Goal: Book appointment/travel/reservation

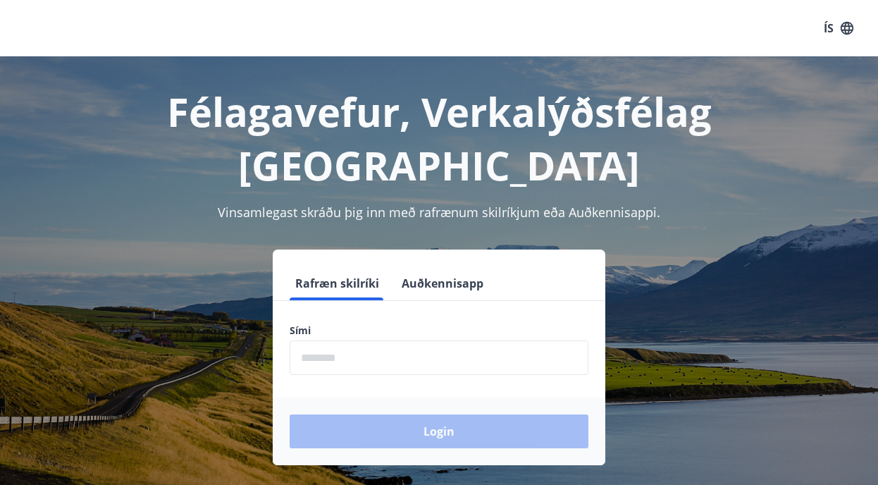
click at [301, 340] on input "phone" at bounding box center [438, 357] width 299 height 35
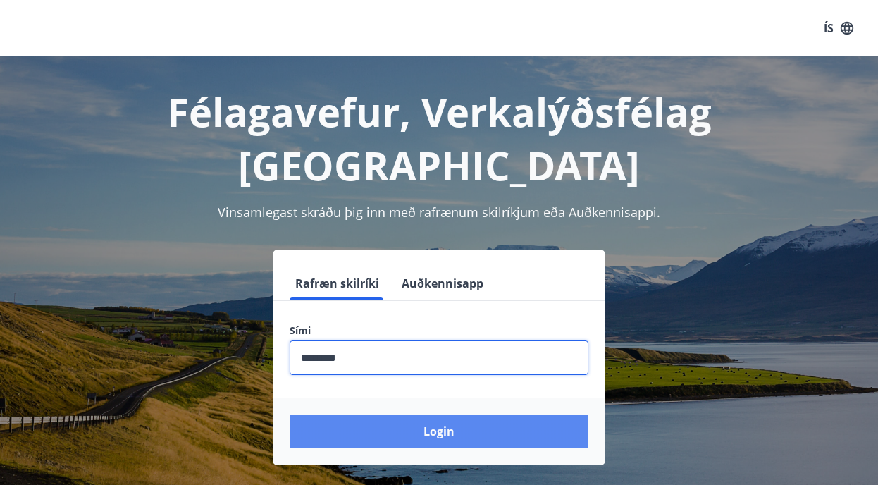
type input "********"
click at [335, 414] on button "Login" at bounding box center [438, 431] width 299 height 34
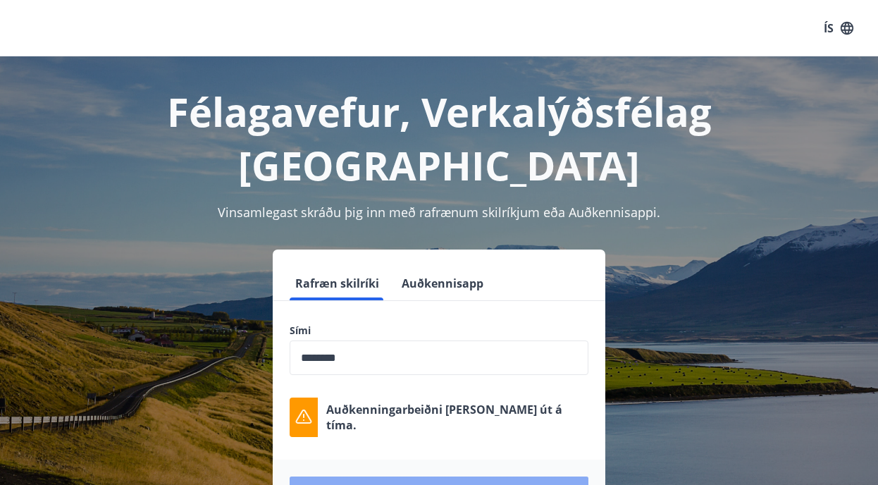
click at [373, 476] on button "Login" at bounding box center [438, 493] width 299 height 34
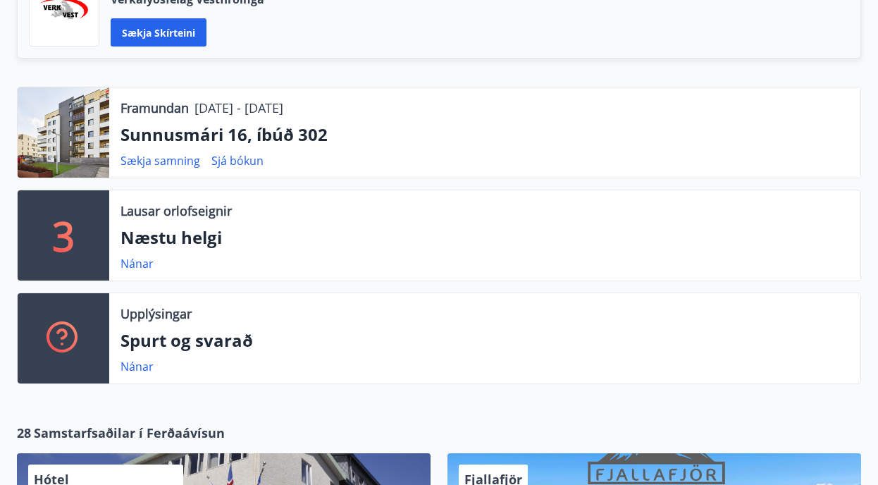
scroll to position [399, 0]
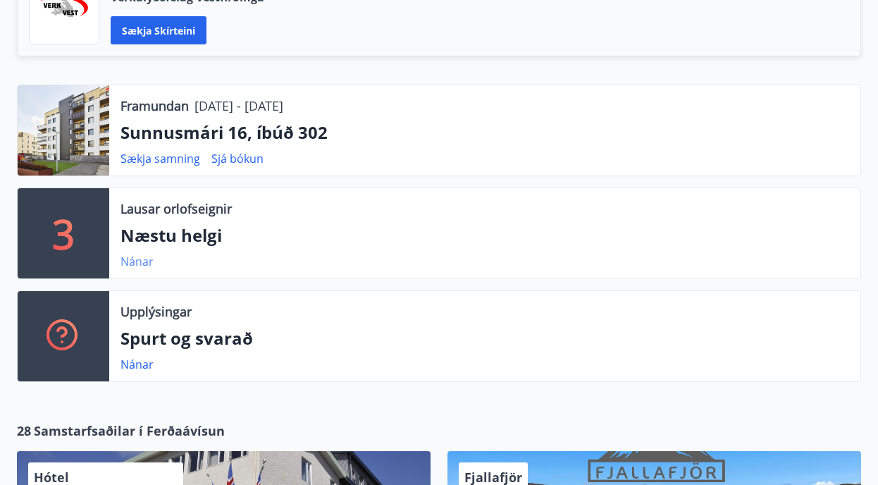
click at [136, 259] on link "Nánar" at bounding box center [136, 261] width 33 height 15
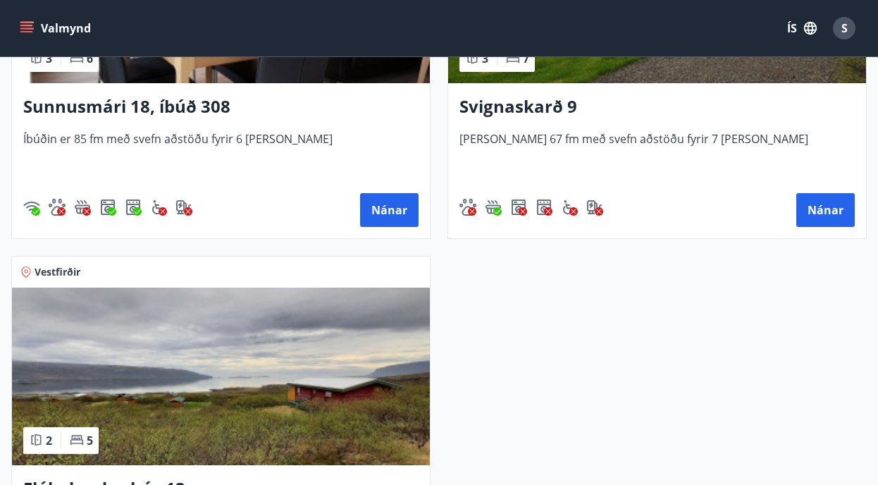
scroll to position [468, 0]
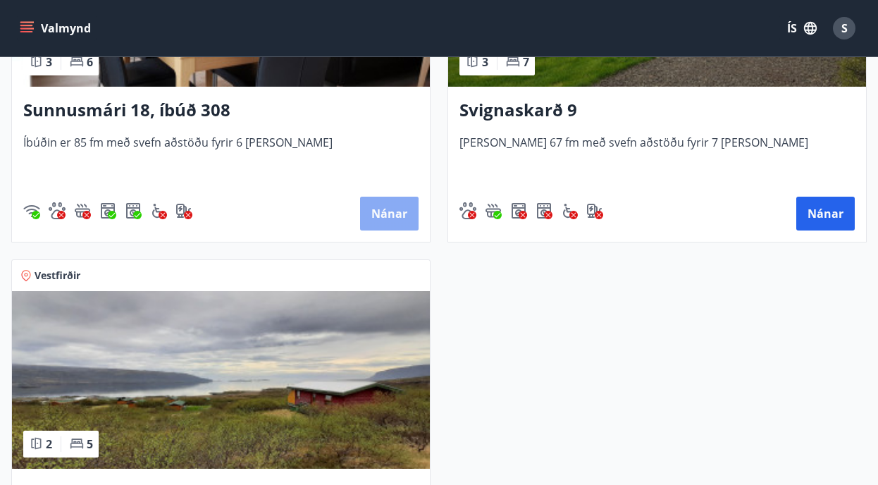
click at [382, 208] on button "Nánar" at bounding box center [389, 213] width 58 height 34
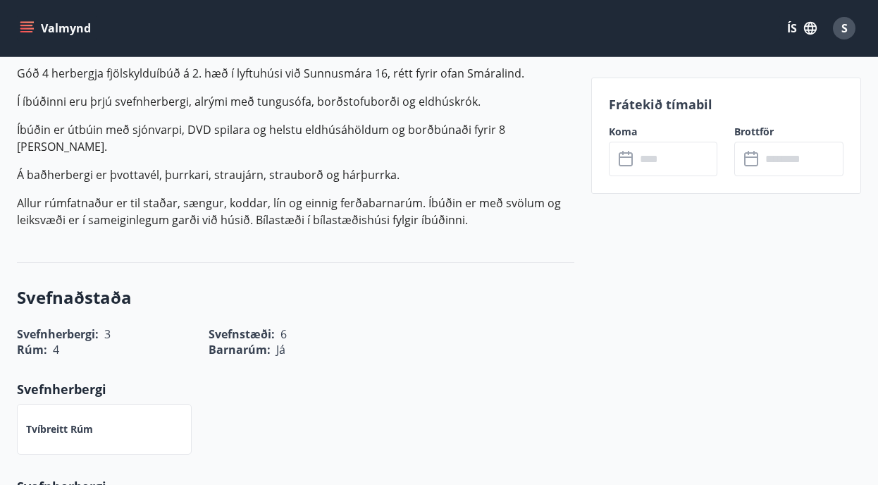
scroll to position [459, 0]
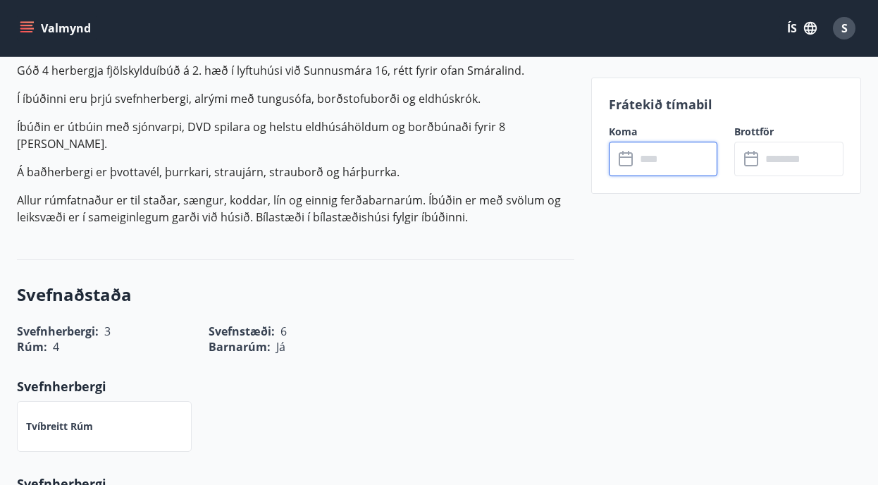
click at [649, 156] on input "text" at bounding box center [676, 159] width 82 height 35
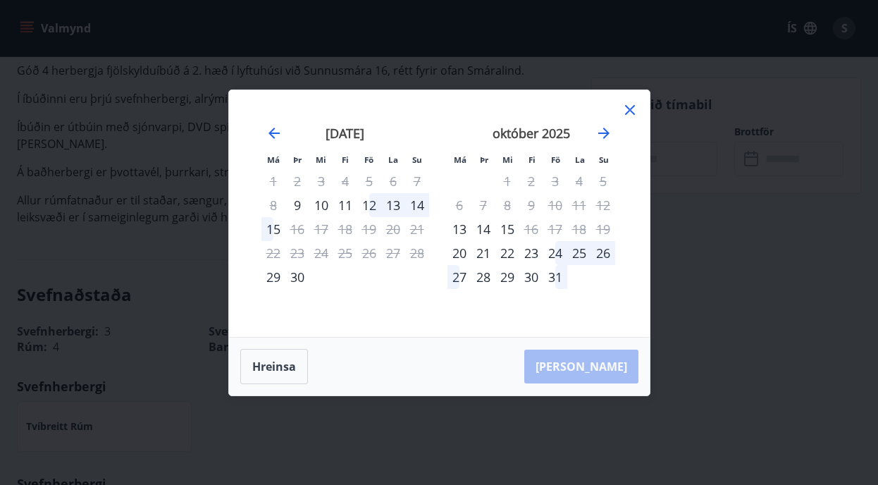
click at [274, 227] on div "15" at bounding box center [273, 229] width 24 height 24
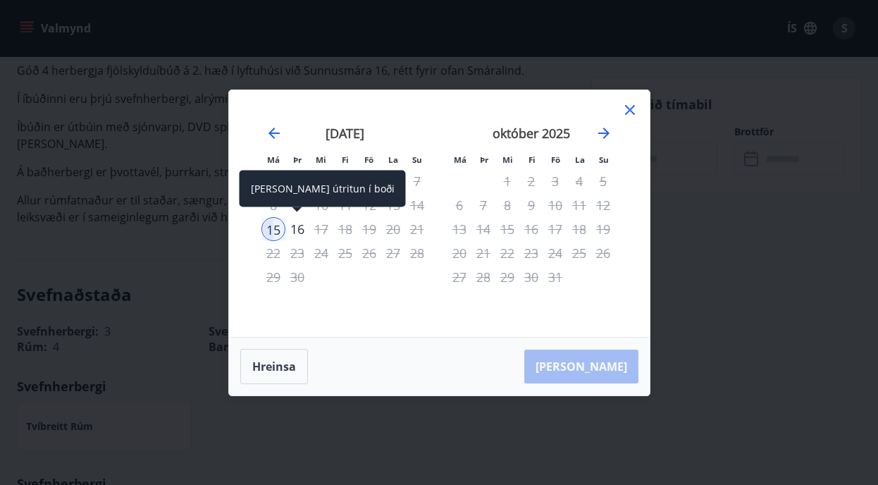
click at [299, 224] on div "16" at bounding box center [297, 229] width 24 height 24
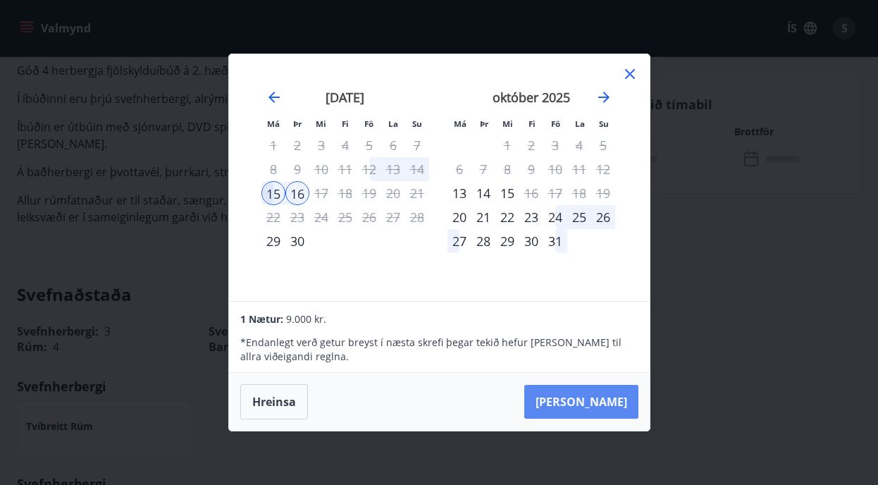
click at [600, 400] on button "[PERSON_NAME]" at bounding box center [581, 402] width 114 height 34
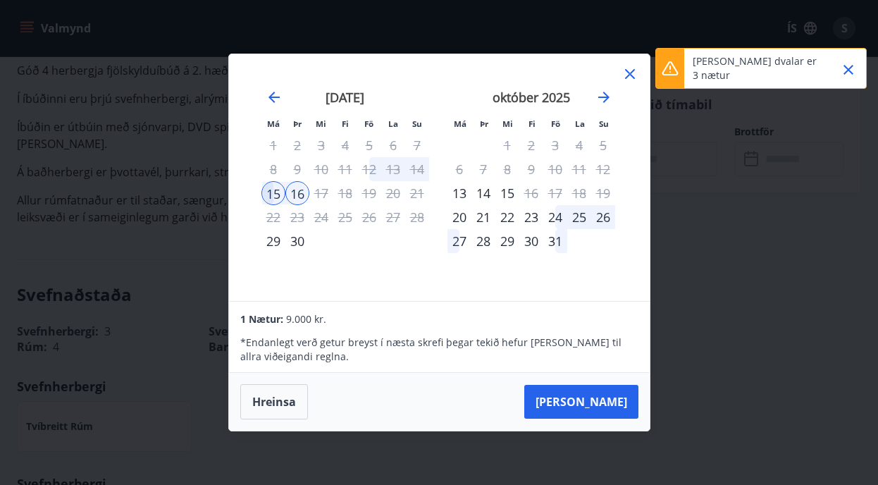
click at [845, 68] on icon "Close" at bounding box center [848, 70] width 10 height 10
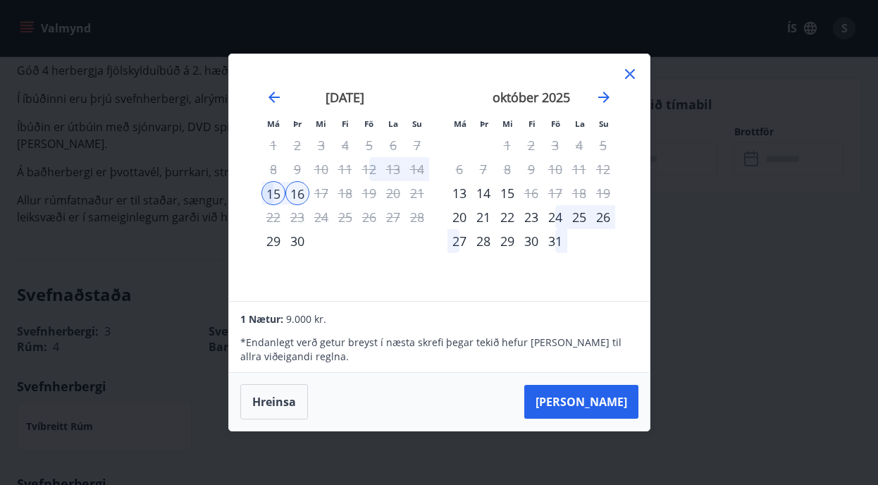
click at [624, 69] on icon at bounding box center [629, 73] width 17 height 17
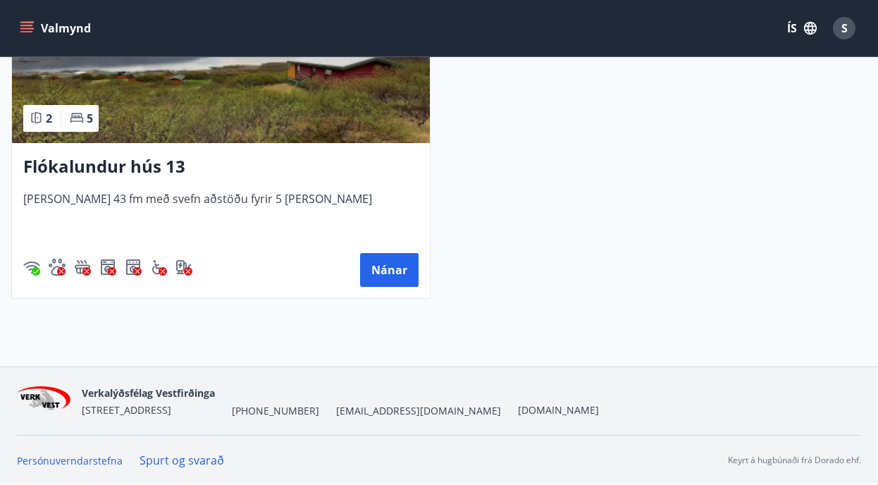
scroll to position [794, 0]
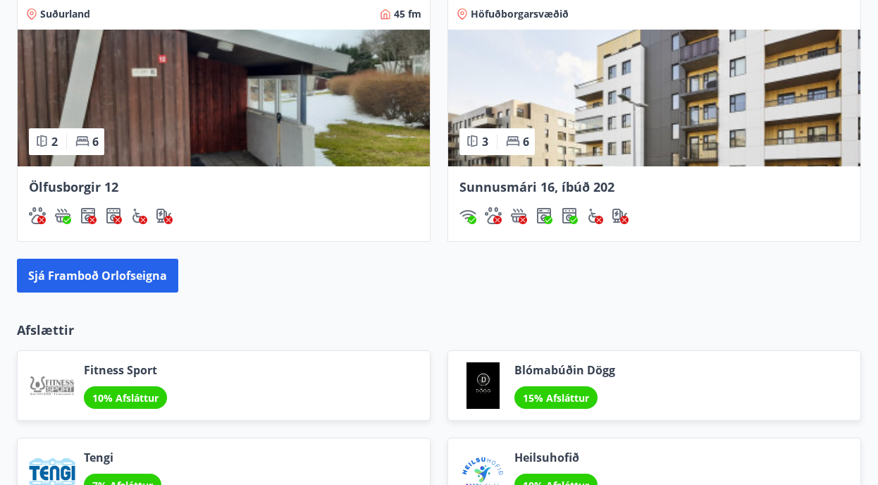
scroll to position [1567, 0]
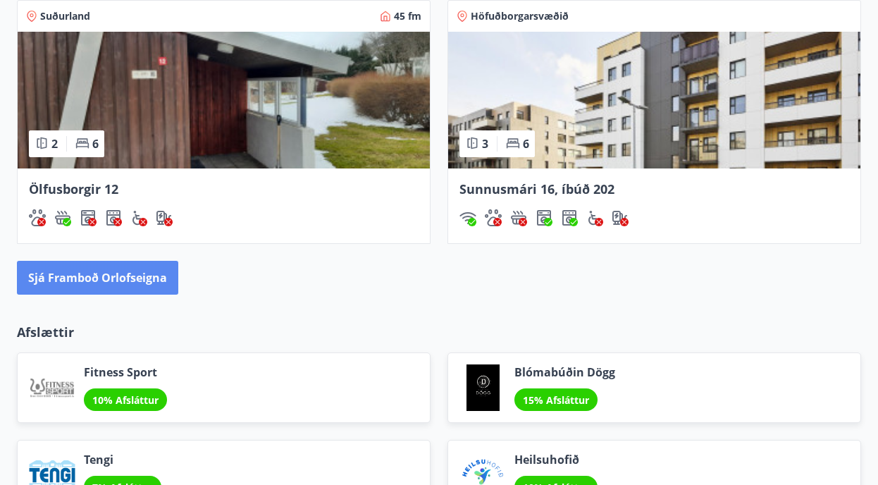
click at [112, 270] on button "Sjá framboð orlofseigna" at bounding box center [97, 278] width 161 height 34
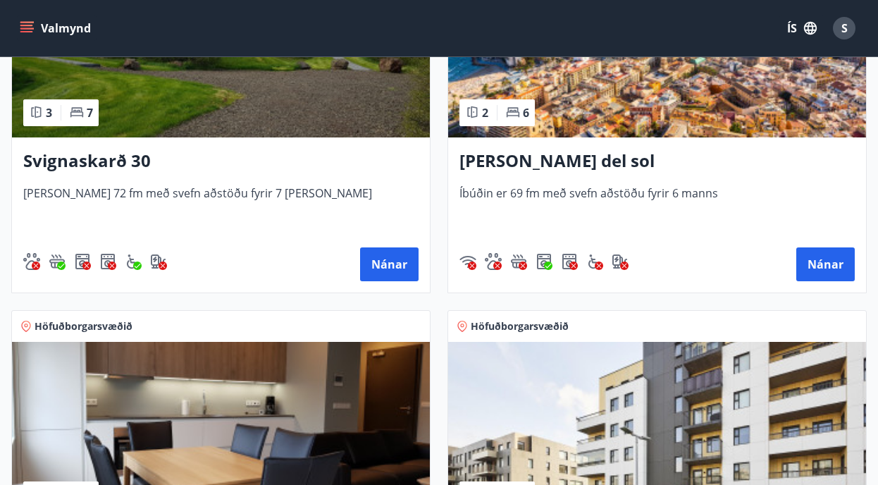
scroll to position [1530, 0]
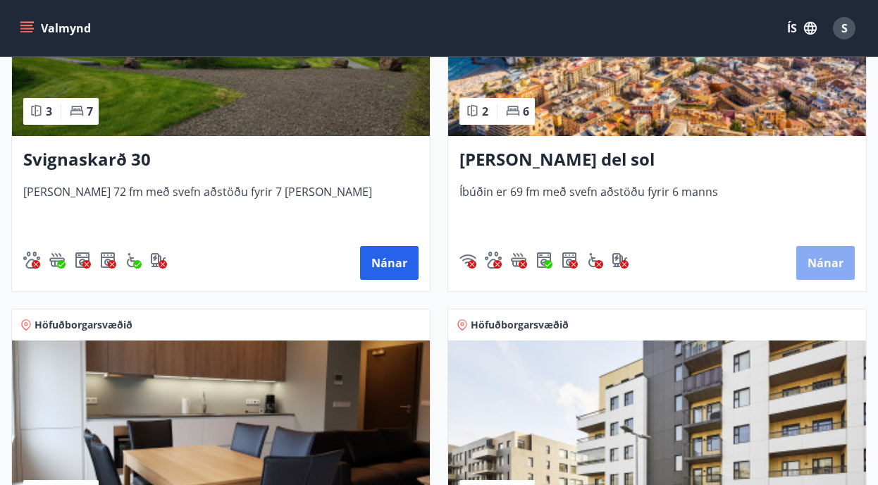
click at [829, 254] on button "Nánar" at bounding box center [825, 263] width 58 height 34
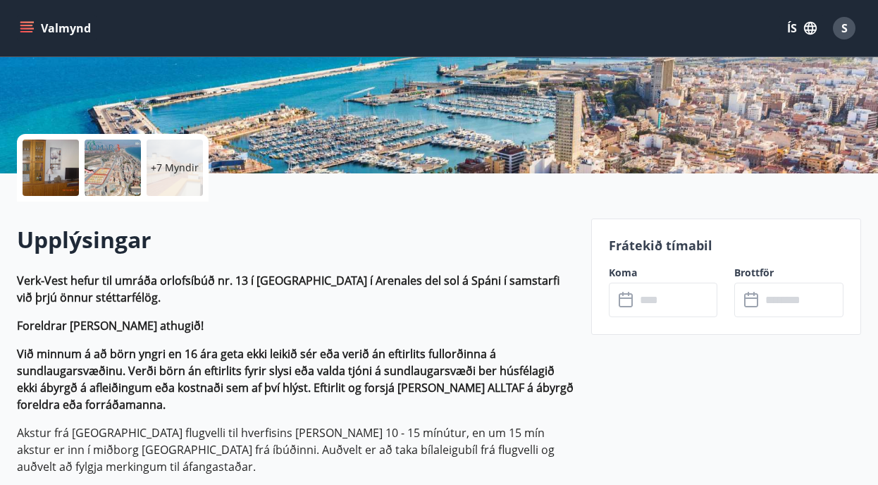
scroll to position [248, 0]
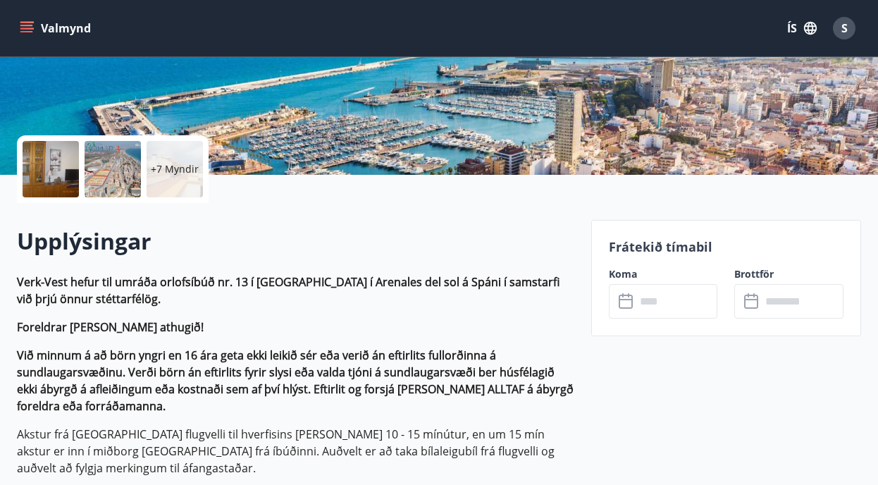
click at [179, 167] on p "+7 Myndir" at bounding box center [175, 169] width 48 height 14
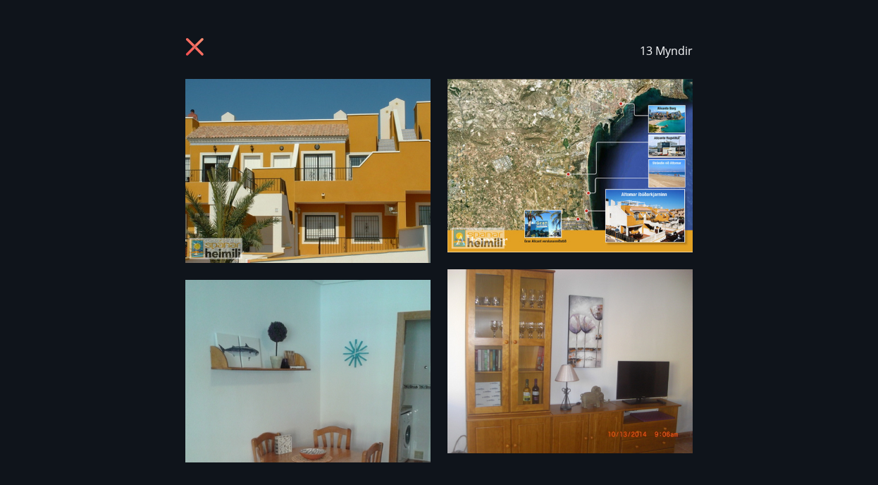
click at [304, 218] on img at bounding box center [307, 171] width 245 height 184
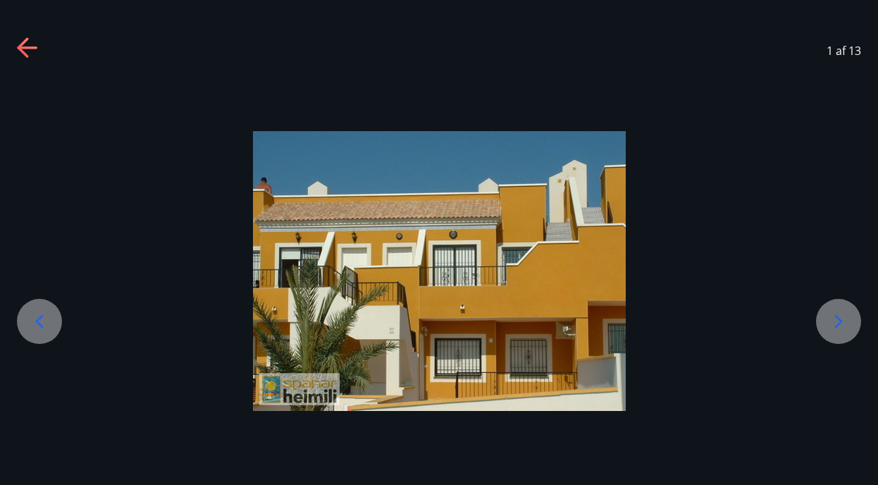
click at [835, 316] on icon at bounding box center [839, 321] width 8 height 13
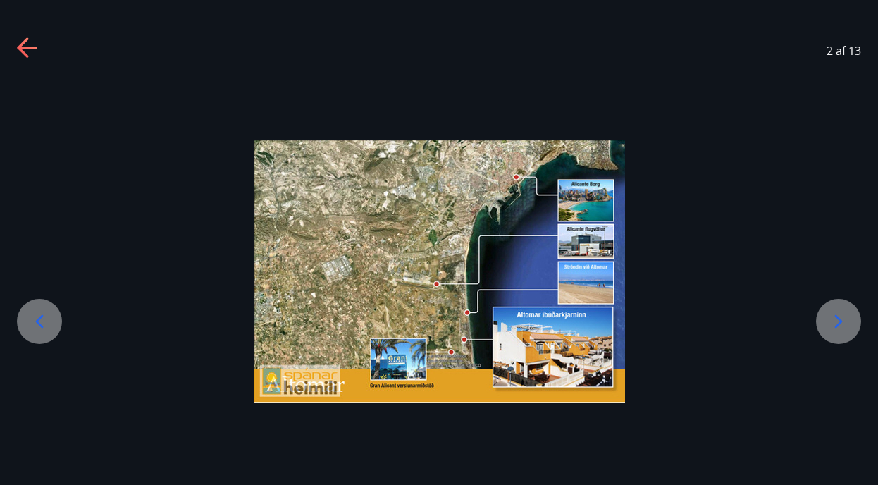
click at [835, 316] on icon at bounding box center [839, 321] width 8 height 13
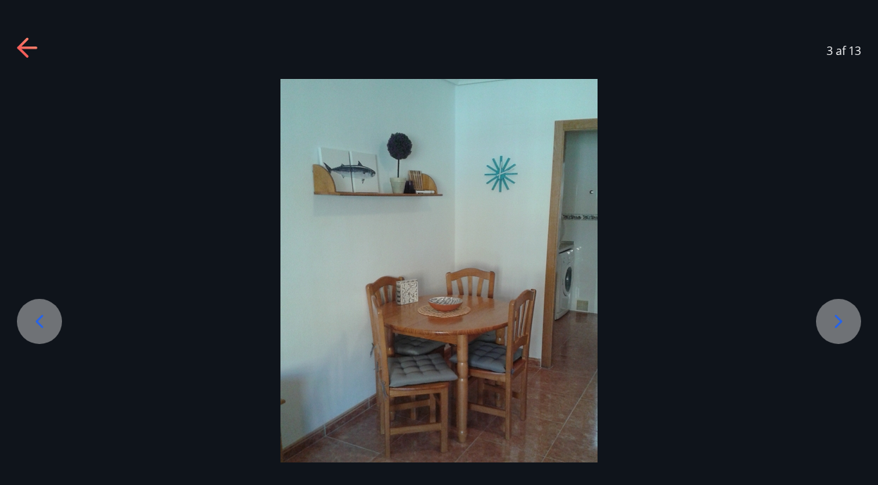
click at [835, 316] on icon at bounding box center [839, 321] width 8 height 13
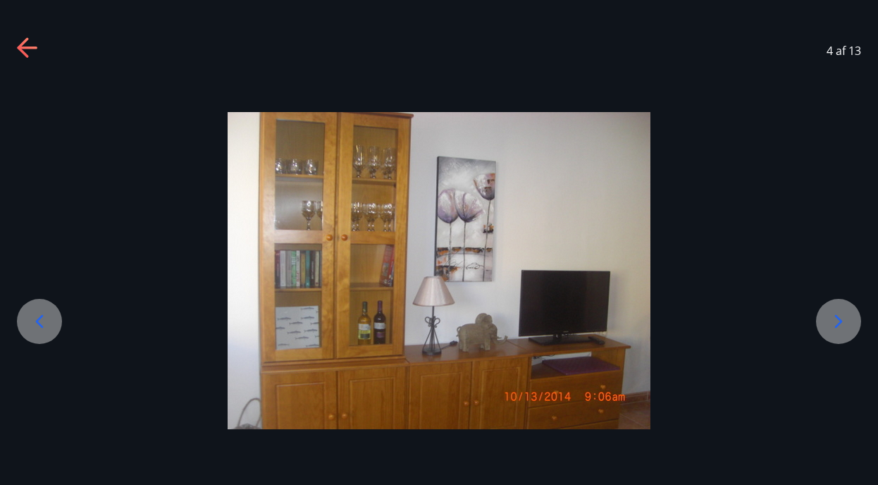
click at [835, 316] on icon at bounding box center [838, 321] width 23 height 23
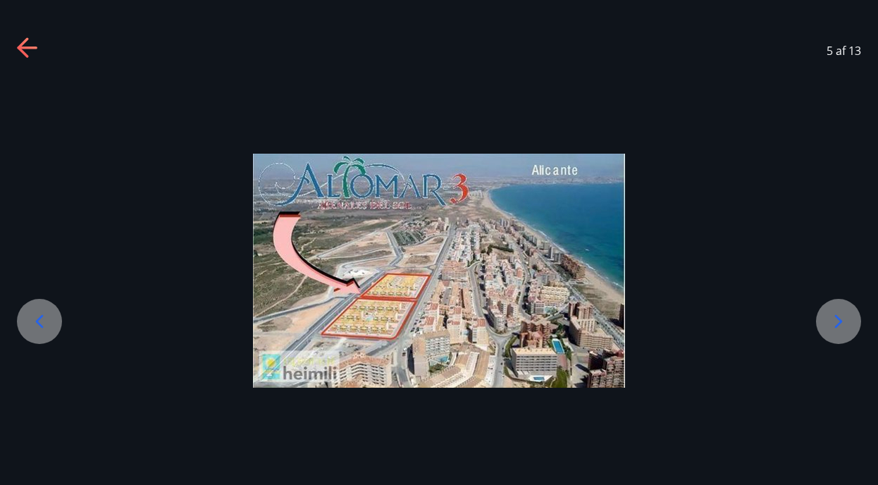
click at [835, 316] on icon at bounding box center [838, 321] width 23 height 23
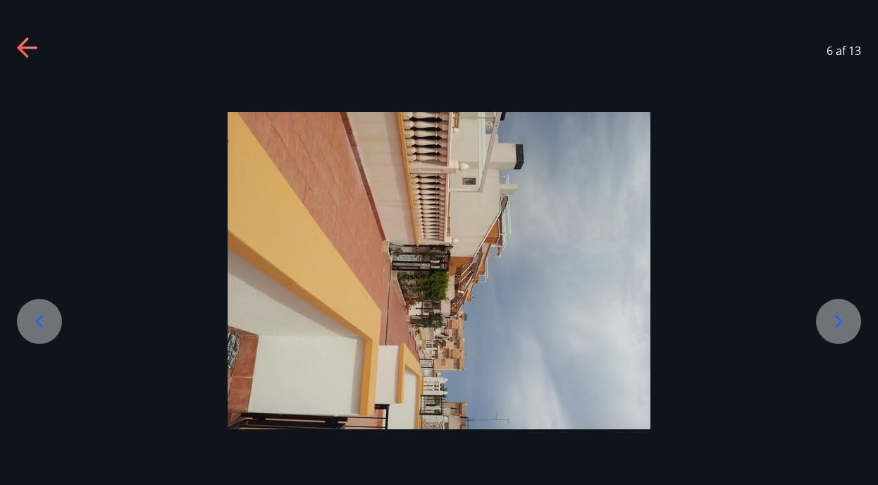
click at [832, 317] on icon at bounding box center [838, 321] width 23 height 23
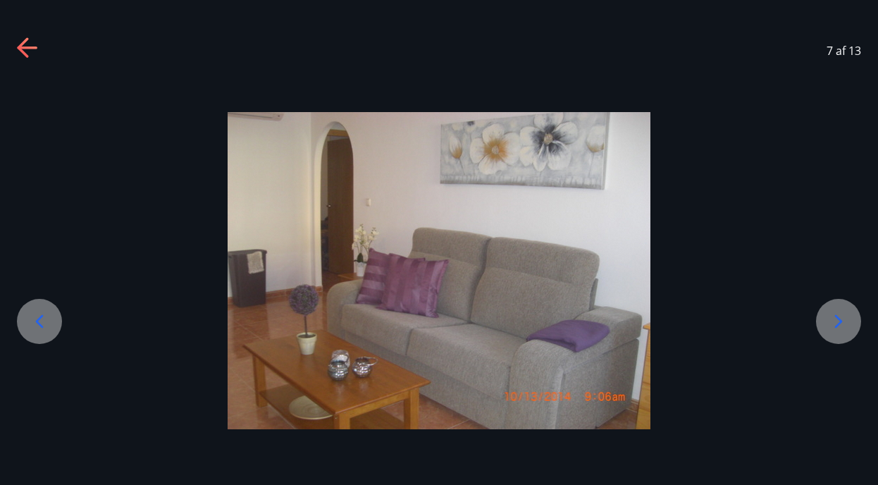
click at [832, 317] on icon at bounding box center [838, 321] width 23 height 23
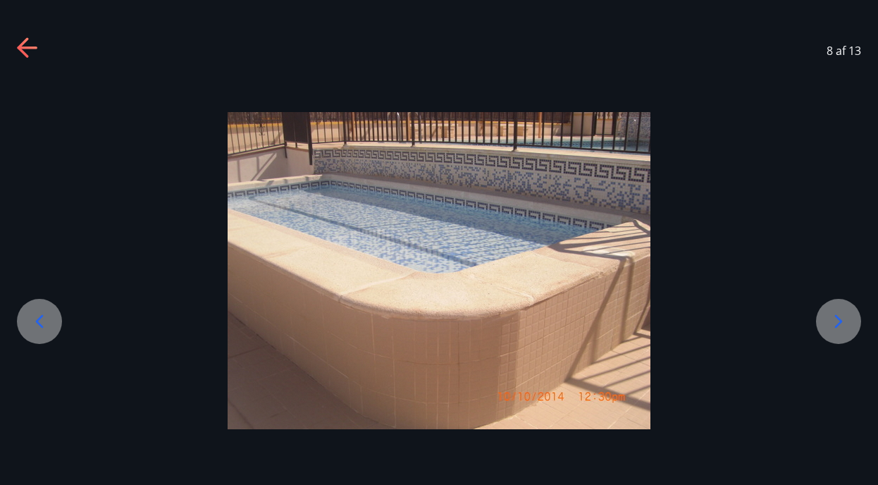
click at [832, 318] on icon at bounding box center [838, 321] width 23 height 23
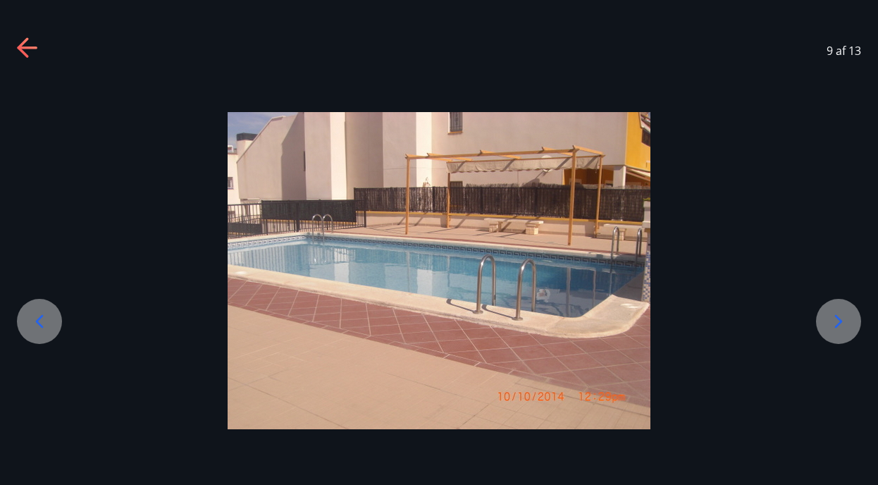
click at [831, 319] on icon at bounding box center [838, 321] width 23 height 23
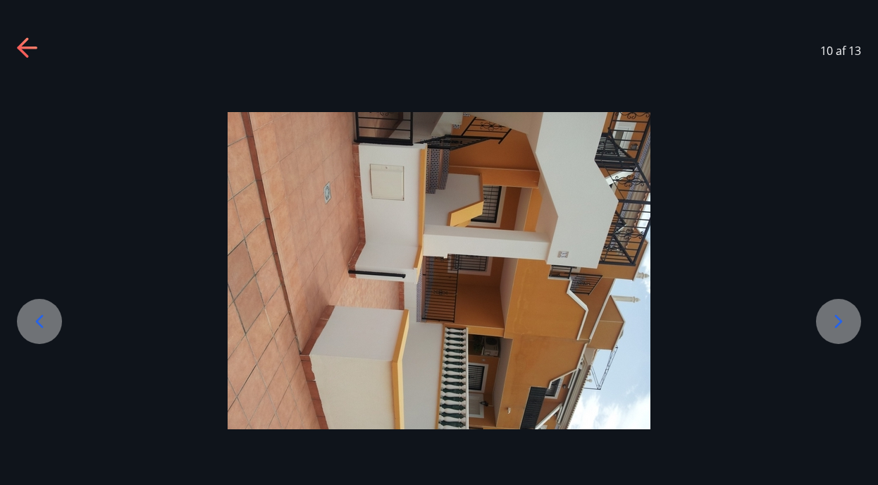
click at [831, 319] on icon at bounding box center [838, 321] width 23 height 23
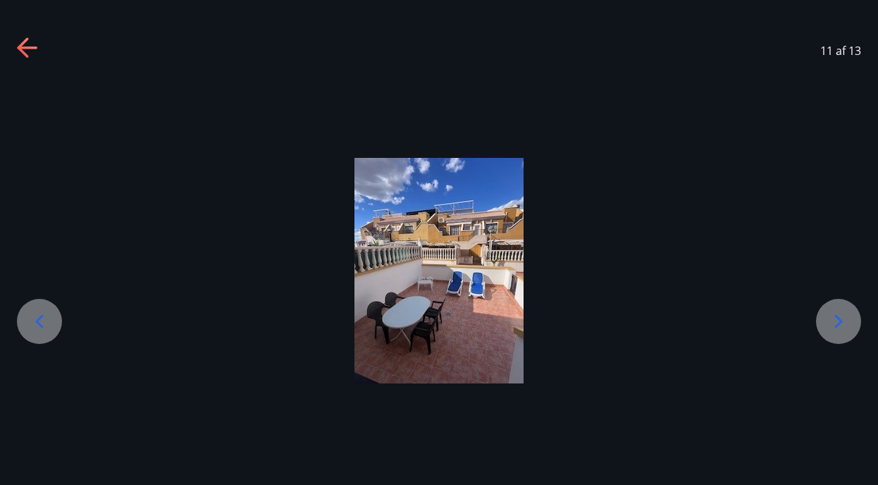
click at [830, 320] on icon at bounding box center [838, 321] width 23 height 23
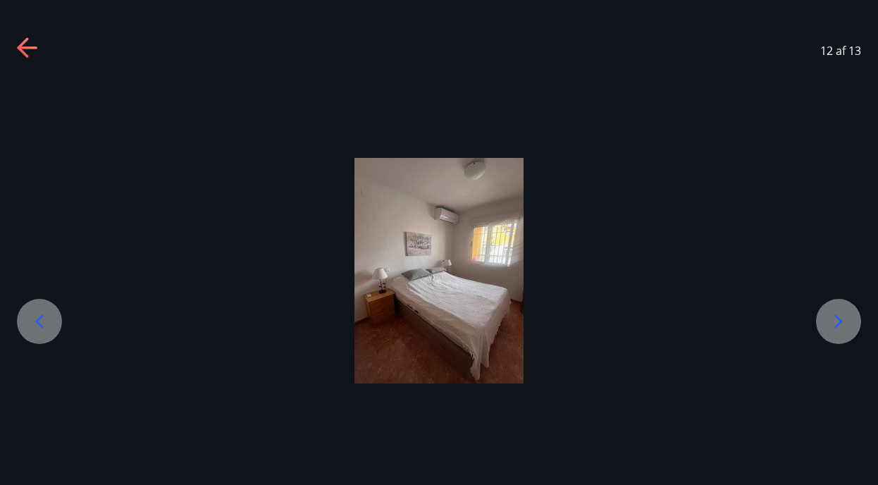
click at [830, 320] on icon at bounding box center [838, 321] width 23 height 23
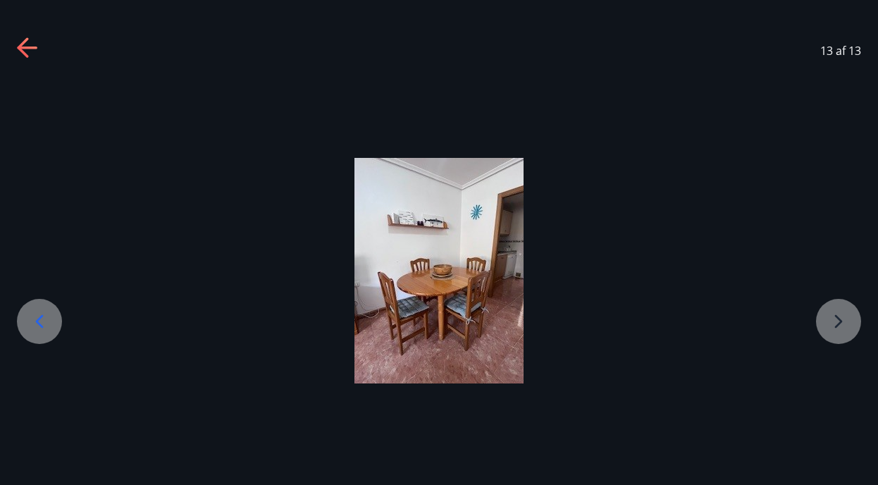
click at [830, 320] on div at bounding box center [439, 270] width 878 height 225
click at [25, 43] on icon at bounding box center [22, 47] width 11 height 20
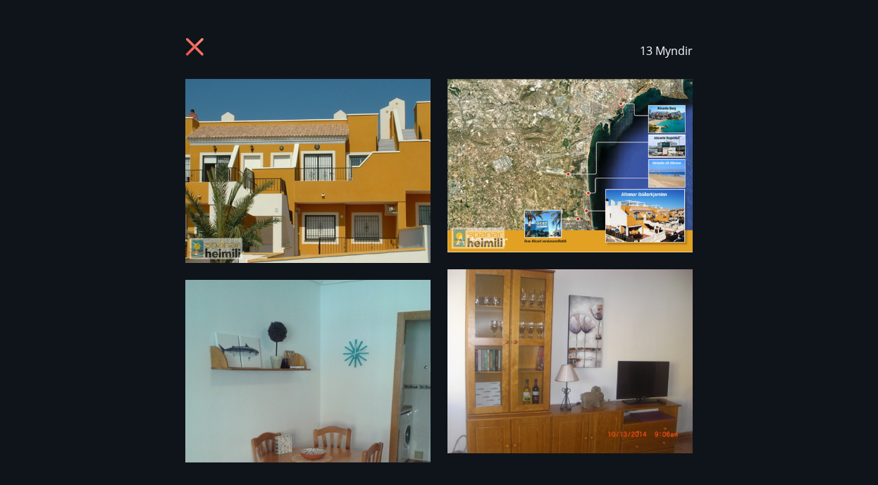
click at [191, 42] on icon at bounding box center [195, 47] width 18 height 18
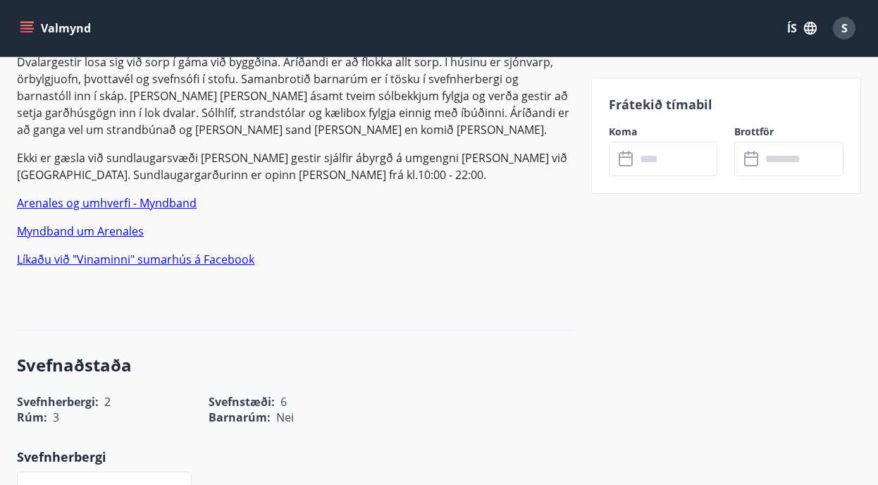
scroll to position [960, 0]
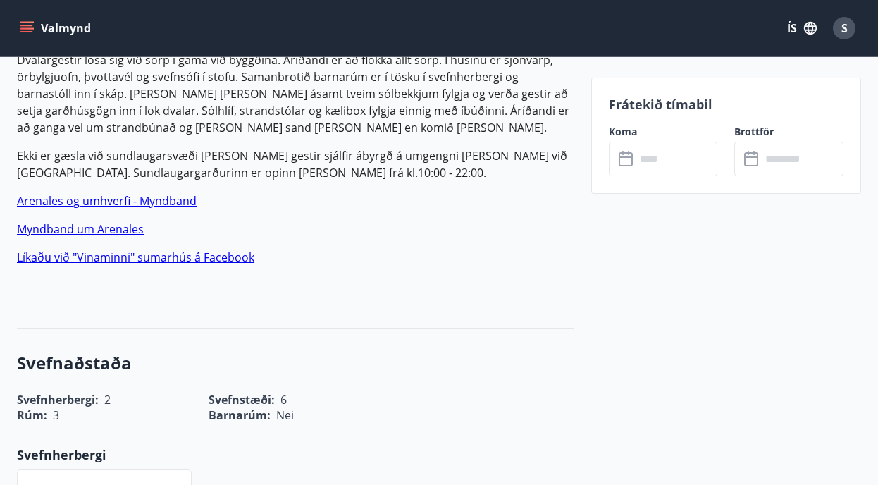
click at [656, 153] on input "text" at bounding box center [676, 159] width 82 height 35
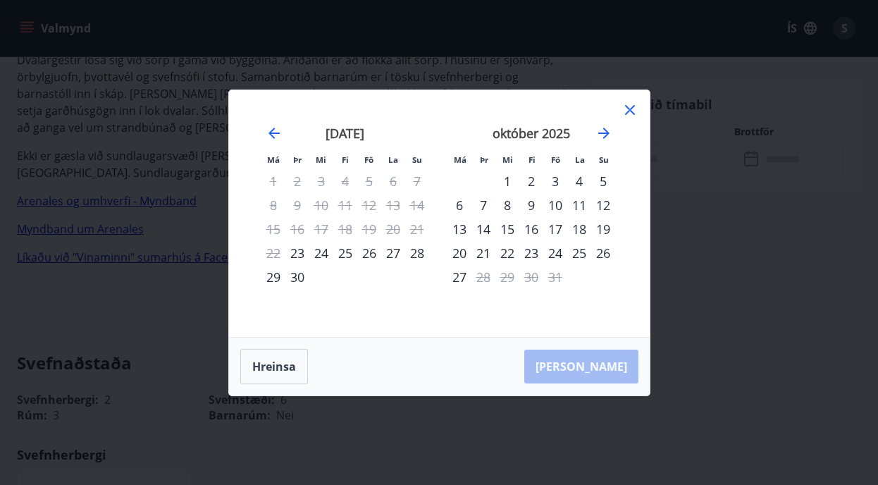
click at [554, 200] on div "10" at bounding box center [555, 205] width 24 height 24
click at [555, 223] on div "17" at bounding box center [555, 229] width 24 height 24
